Goal: Task Accomplishment & Management: Complete application form

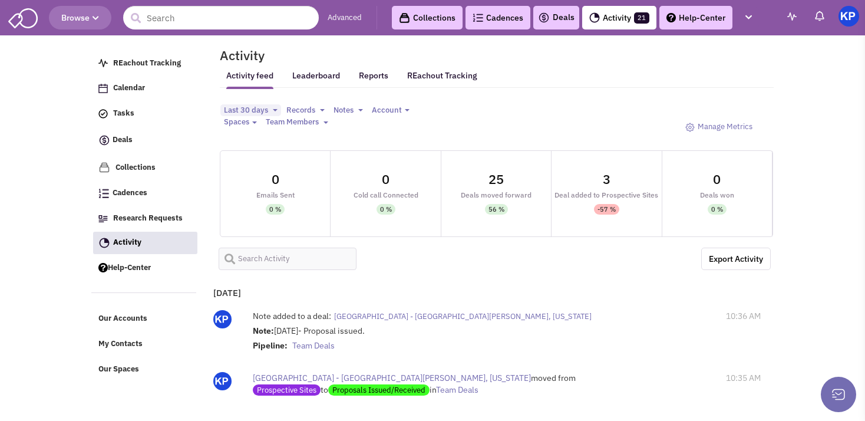
select select
click at [567, 20] on link "Deals" at bounding box center [556, 18] width 37 height 14
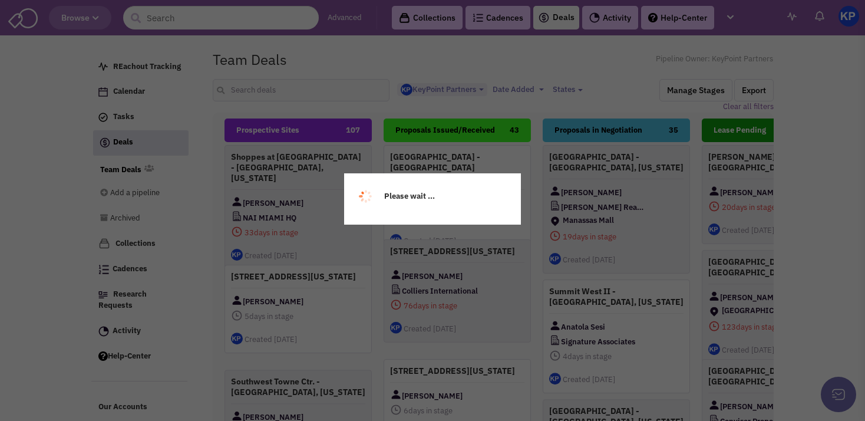
select select "1900"
select select
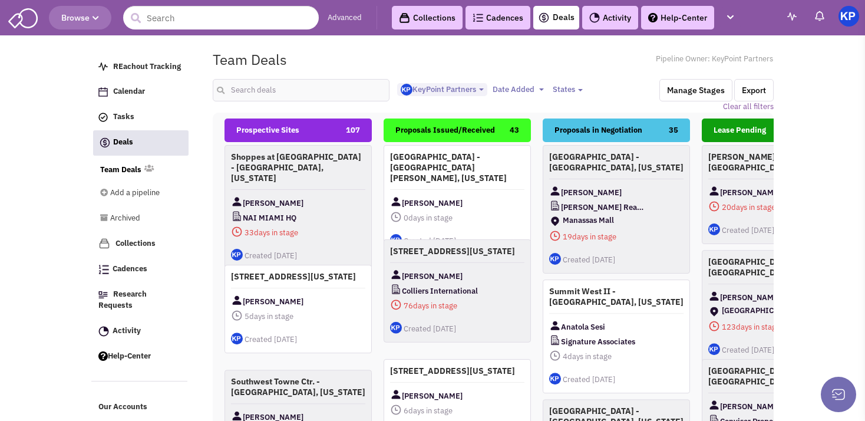
scroll to position [12, 0]
click at [269, 94] on input "text" at bounding box center [301, 90] width 177 height 22
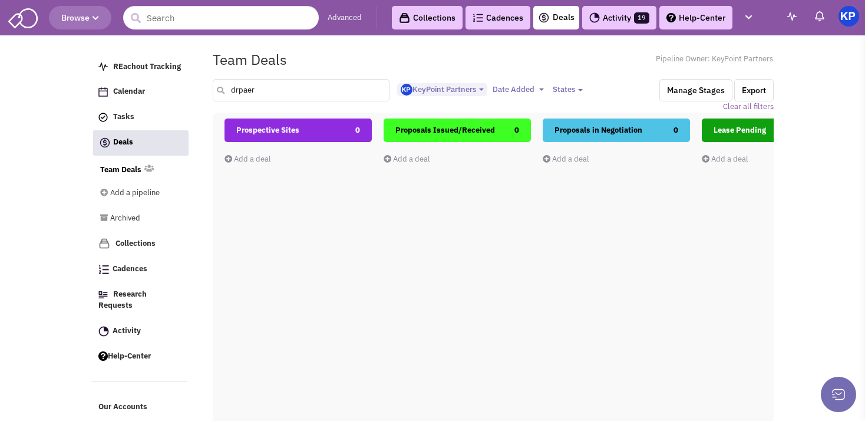
drag, startPoint x: 256, startPoint y: 88, endPoint x: 238, endPoint y: 90, distance: 17.8
click at [238, 90] on input "drpaer" at bounding box center [301, 90] width 177 height 22
type input "[PERSON_NAME]"
click at [258, 160] on link "Add a deal" at bounding box center [248, 159] width 47 height 10
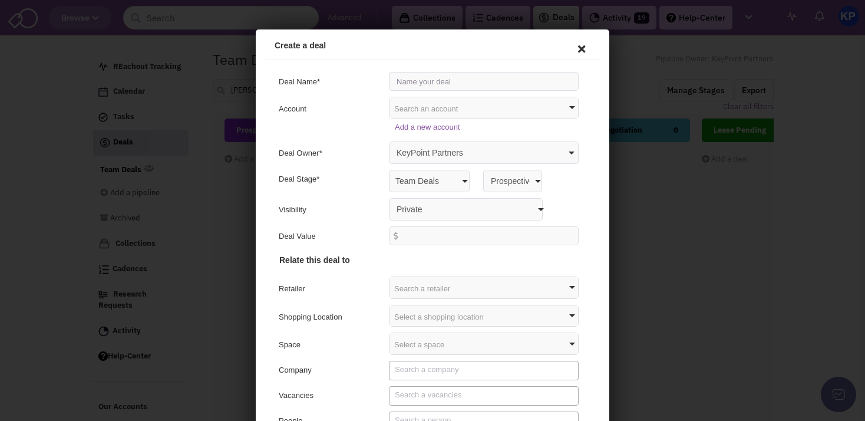
scroll to position [0, 0]
click at [456, 82] on input "[PERSON_NAME][GEOGRAPHIC_DATA] - draper, [US_STATE]" at bounding box center [482, 79] width 190 height 19
type input "[PERSON_NAME][GEOGRAPHIC_DATA] - [GEOGRAPHIC_DATA], [US_STATE]"
select select "false"
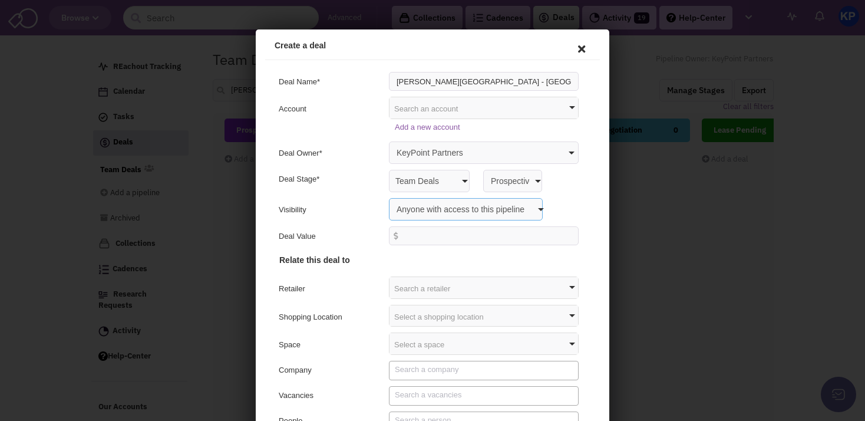
click option "Anyone with access to this pipeline" at bounding box center [256, 29] width 0 height 0
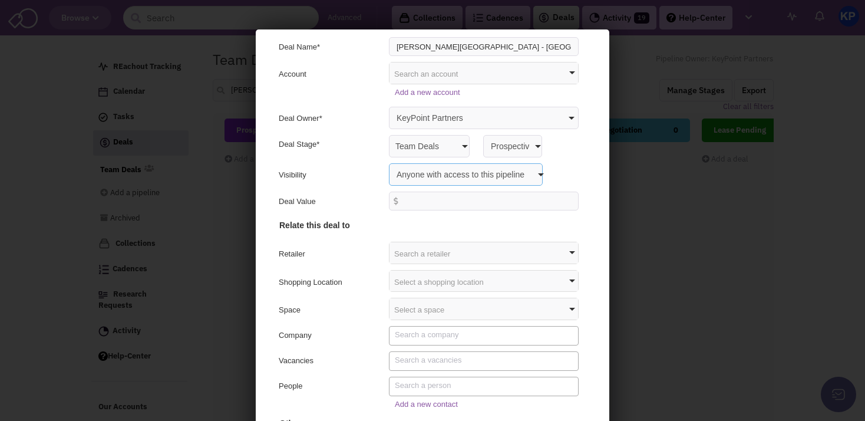
scroll to position [61, 0]
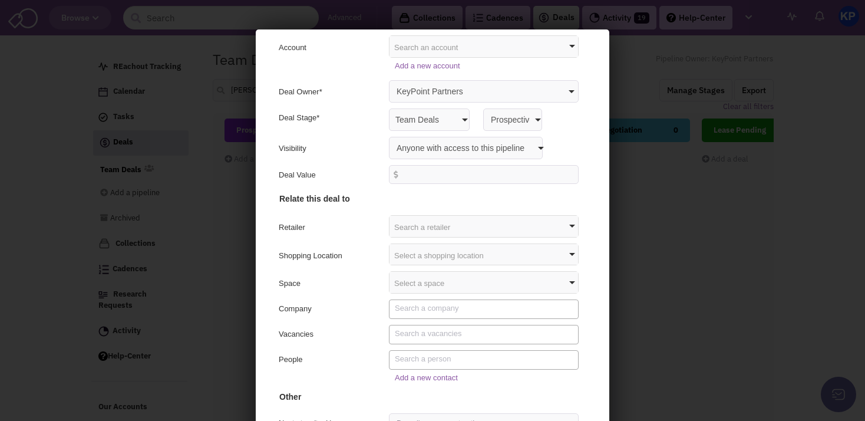
click at [418, 253] on div "Select a shopping location" at bounding box center [482, 252] width 189 height 21
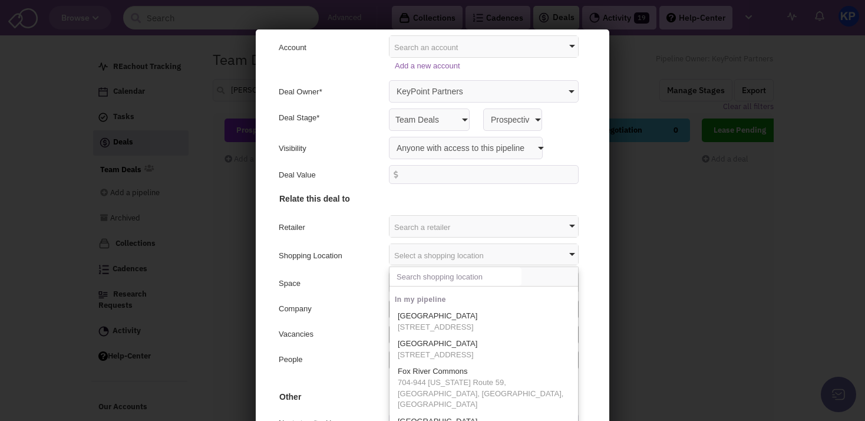
click at [421, 271] on input "text" at bounding box center [454, 274] width 132 height 19
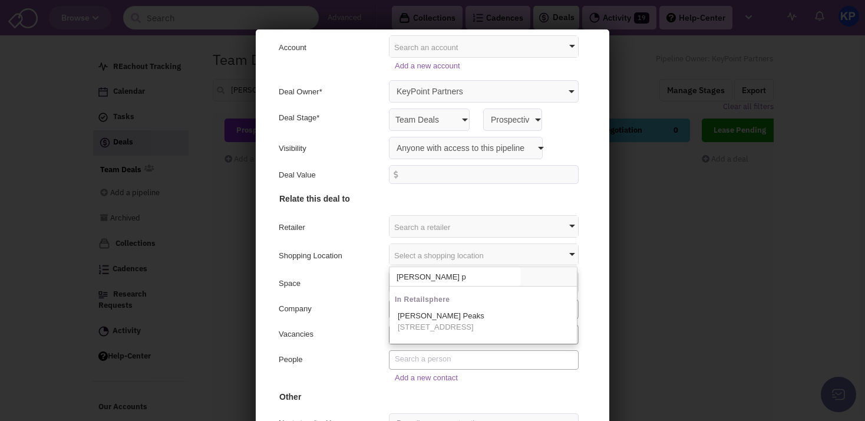
type input "[PERSON_NAME] p"
click at [329, 375] on div "Add a new contact" at bounding box center [430, 376] width 323 height 17
click at [424, 377] on link "Add a new contact" at bounding box center [424, 375] width 63 height 9
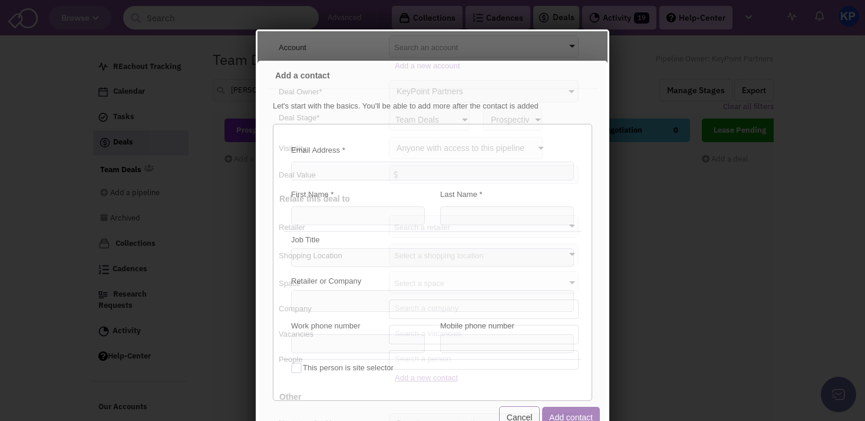
scroll to position [0, 0]
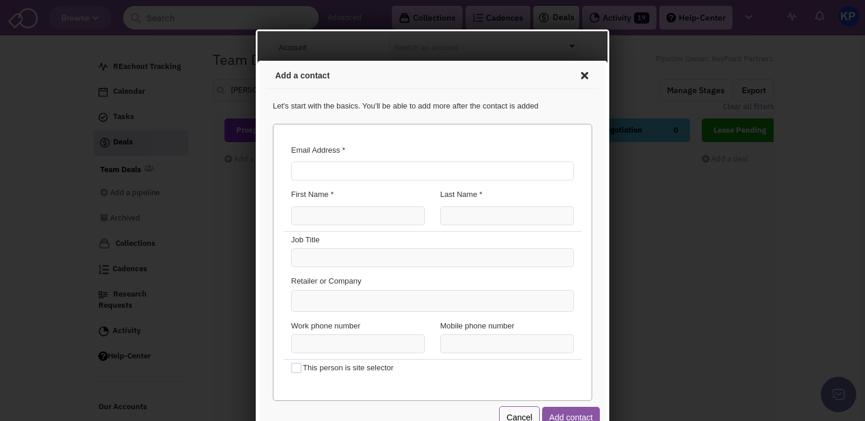
click at [404, 163] on input "Email Address *" at bounding box center [430, 169] width 283 height 19
type input "[EMAIL_ADDRESS][DOMAIN_NAME]"
click at [340, 212] on input "First Name *" at bounding box center [356, 214] width 134 height 19
type input "[PERSON_NAME]"
click at [477, 219] on input "Last Name *" at bounding box center [506, 214] width 134 height 19
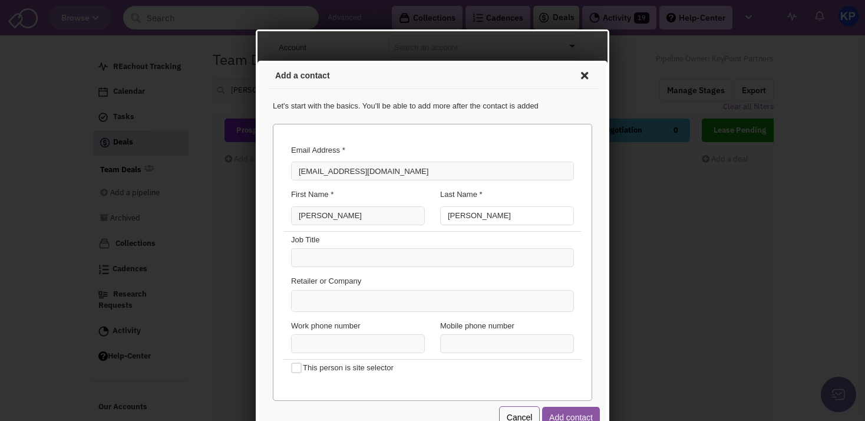
type input "[PERSON_NAME]"
click at [353, 304] on ul at bounding box center [431, 299] width 282 height 21
click at [258, 61] on select at bounding box center [258, 61] width 0 height 0
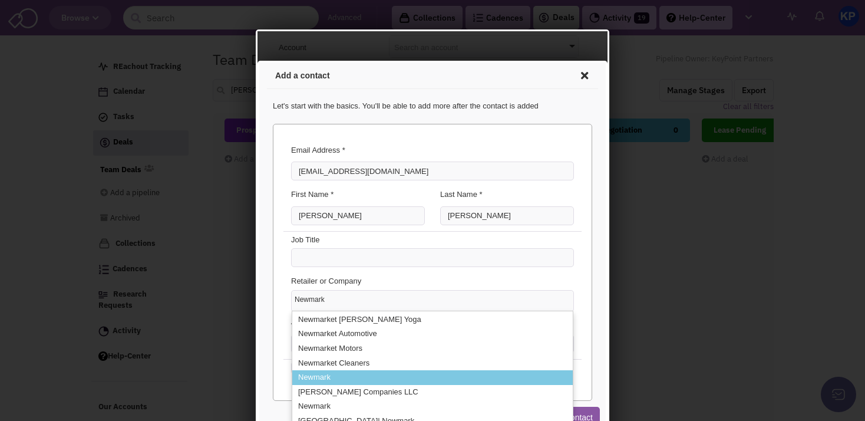
type input "Newmark"
click at [303, 371] on li "Newmark" at bounding box center [431, 375] width 281 height 15
click at [258, 61] on select "[GEOGRAPHIC_DATA][PERSON_NAME] Yoga Newmarket Automotive Newmarket Motors Newma…" at bounding box center [258, 61] width 0 height 0
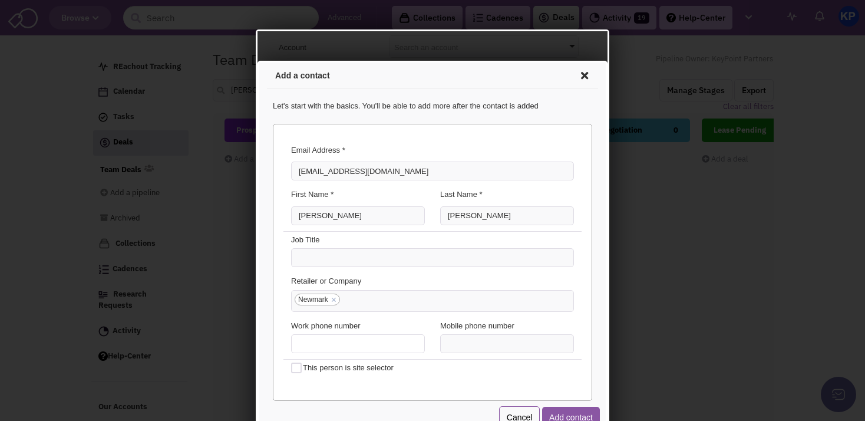
type input "(___) ___-____"
click at [322, 345] on input "(___) ___-____" at bounding box center [356, 341] width 134 height 19
type input "(___) ___-____"
click at [439, 342] on input "(___) ___-____" at bounding box center [506, 341] width 134 height 19
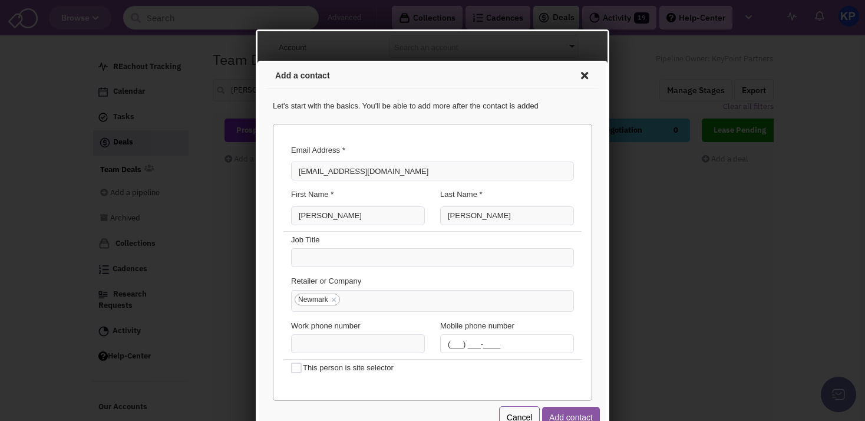
paste input "801) 673-9978"
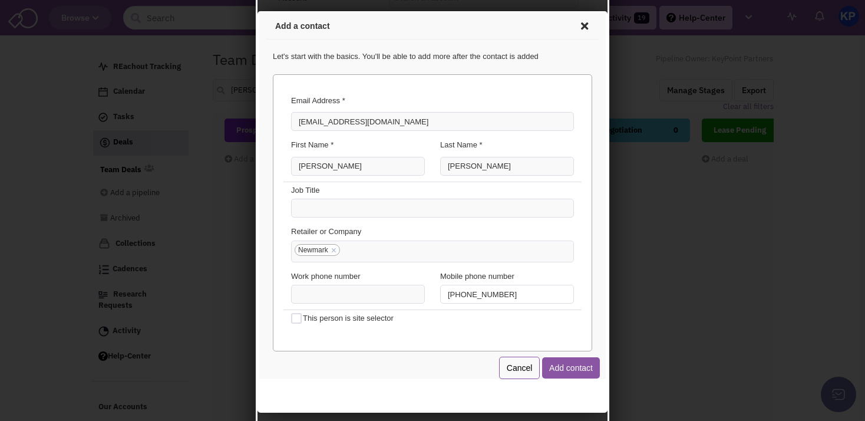
scroll to position [47, 0]
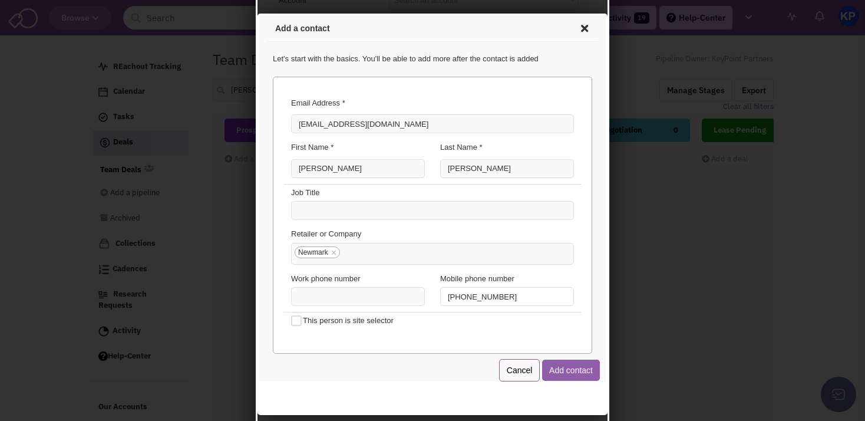
type input "[PHONE_NUMBER]"
click at [557, 362] on button "Add contact" at bounding box center [569, 368] width 58 height 21
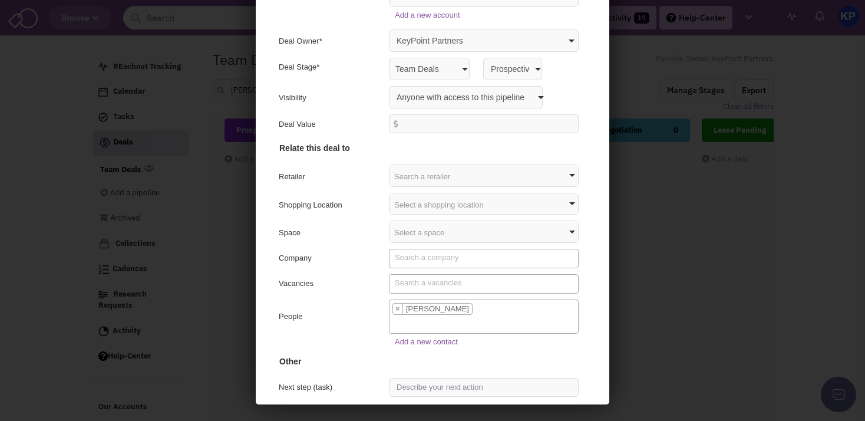
scroll to position [76, 0]
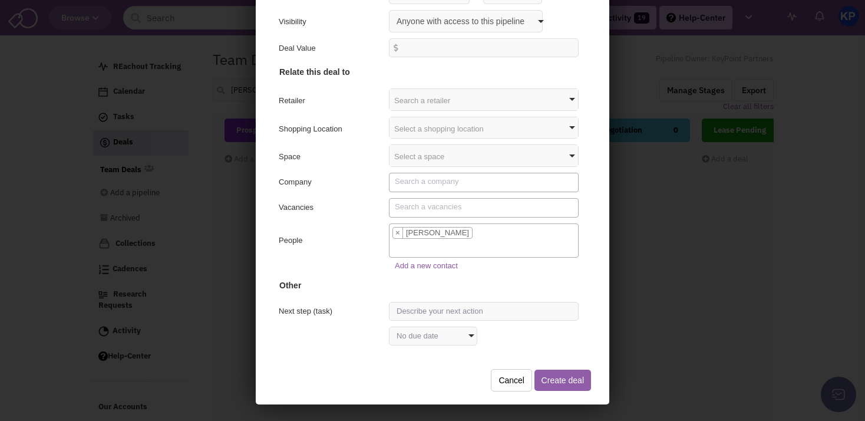
click at [536, 374] on button "Create deal" at bounding box center [561, 378] width 57 height 21
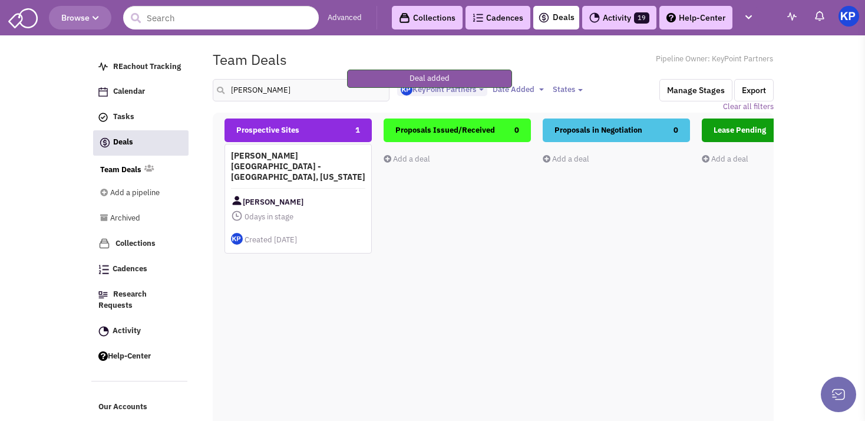
click at [317, 159] on h4 "[PERSON_NAME][GEOGRAPHIC_DATA] - [GEOGRAPHIC_DATA], [US_STATE]" at bounding box center [298, 166] width 134 height 32
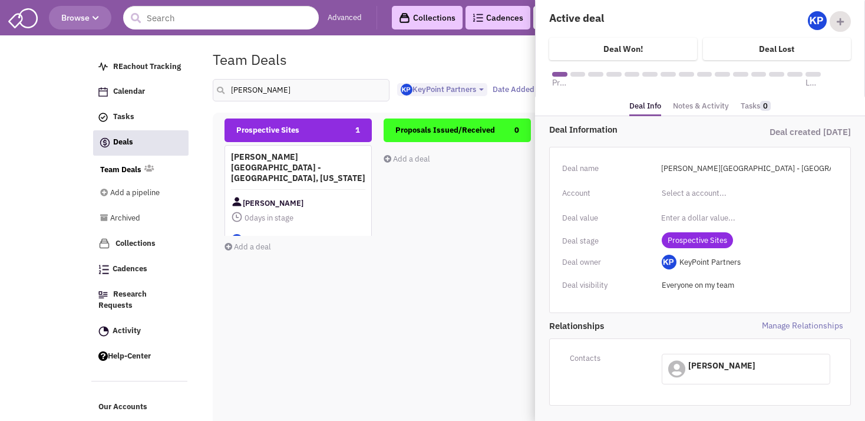
click at [685, 107] on link "Notes & Activity" at bounding box center [701, 106] width 56 height 17
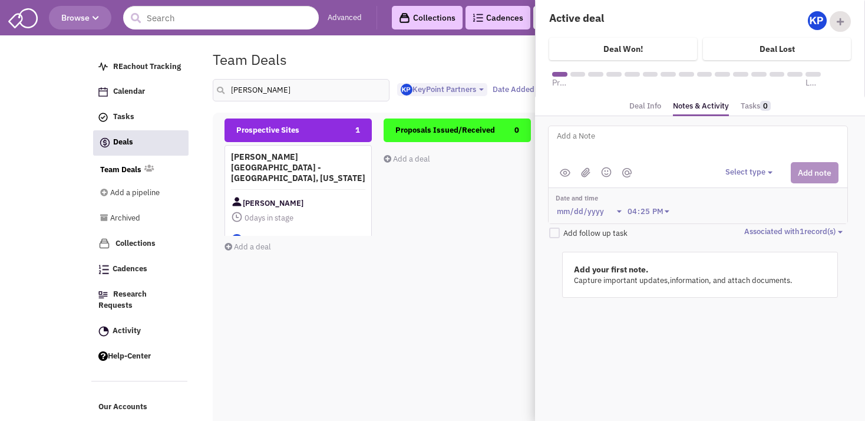
click at [630, 139] on textarea at bounding box center [702, 145] width 292 height 32
type textarea "Address: [STREET_ADDRESS]"
click at [756, 175] on button "Select type" at bounding box center [751, 172] width 51 height 11
click at [758, 225] on div "Log a note" at bounding box center [743, 228] width 29 height 11
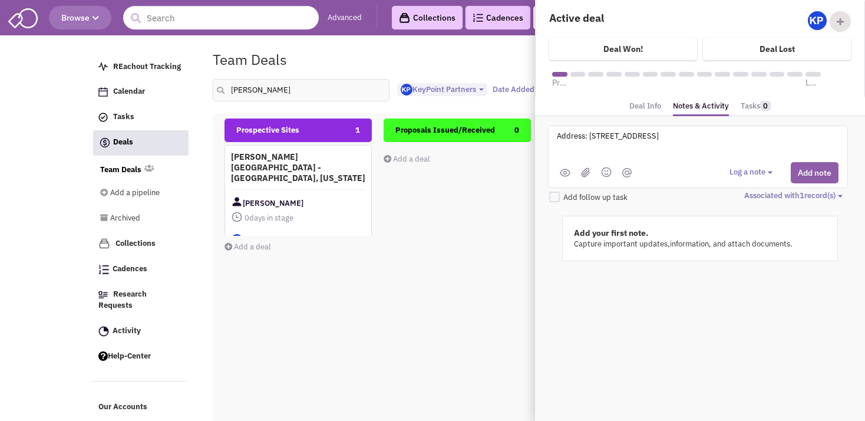
click at [806, 176] on button "Add note" at bounding box center [815, 172] width 48 height 21
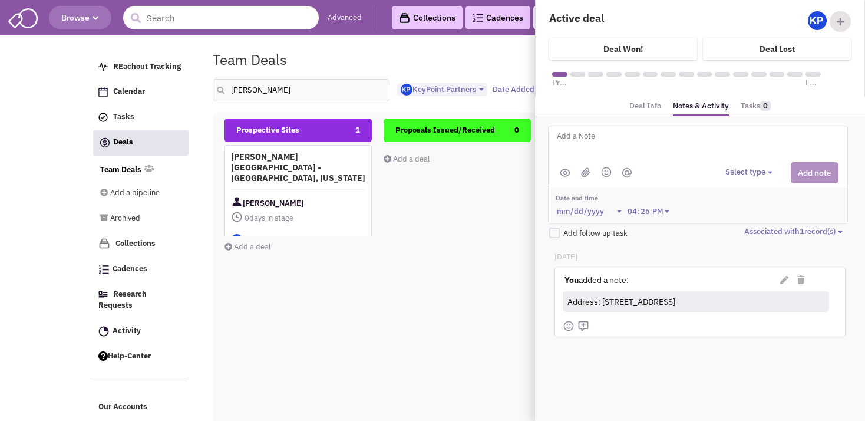
click at [653, 138] on textarea at bounding box center [702, 145] width 292 height 32
type textarea "[DATE]- ISP submitted for Client review."
click at [758, 174] on button "Select type" at bounding box center [751, 172] width 51 height 11
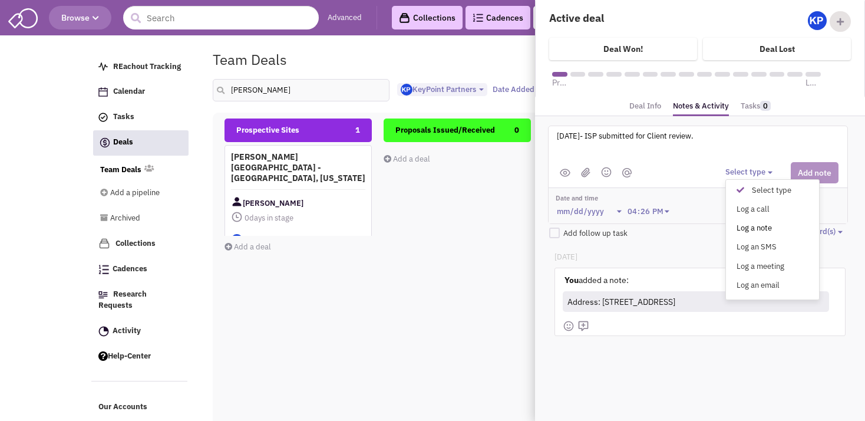
click at [749, 223] on div "Log a note" at bounding box center [743, 228] width 29 height 11
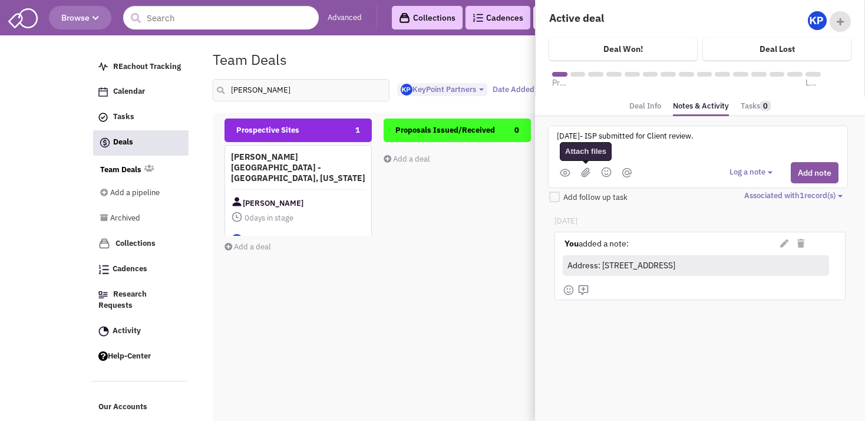
click at [586, 173] on img at bounding box center [585, 172] width 9 height 10
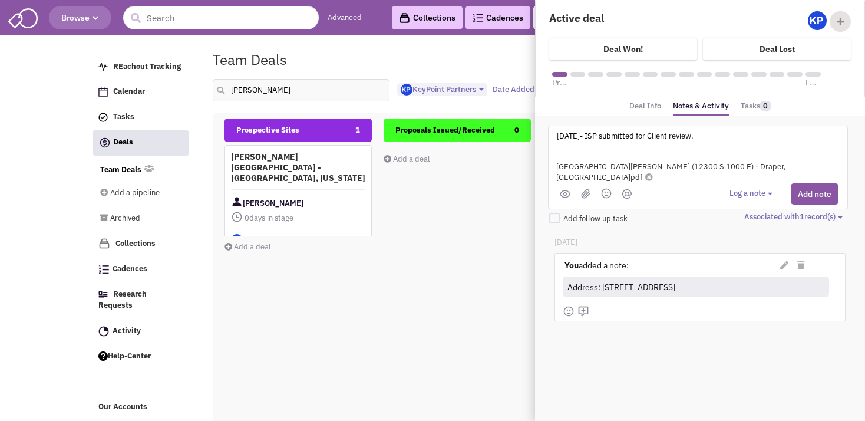
click at [766, 188] on button "Log a note" at bounding box center [753, 193] width 47 height 11
click at [760, 244] on div "Log a note" at bounding box center [763, 249] width 29 height 11
click at [815, 183] on button "Add note" at bounding box center [815, 193] width 48 height 21
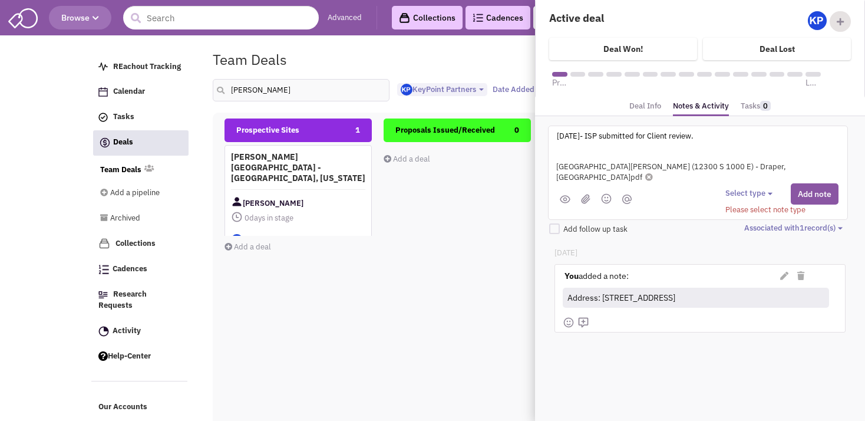
click at [744, 188] on button "Select type" at bounding box center [751, 193] width 51 height 11
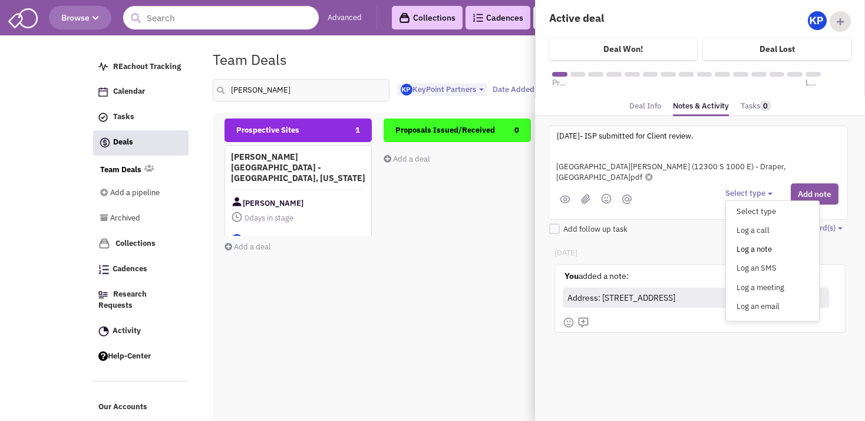
click at [752, 244] on div "Log a note" at bounding box center [743, 249] width 29 height 11
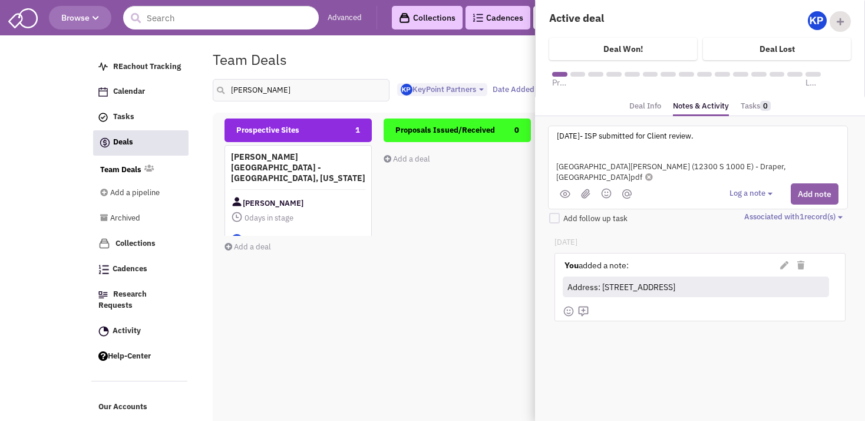
click at [805, 183] on button "Add note" at bounding box center [815, 193] width 48 height 21
